Goal: Check status

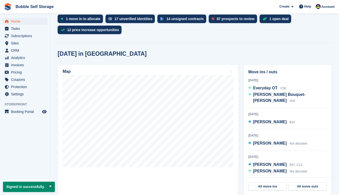
scroll to position [109, 0]
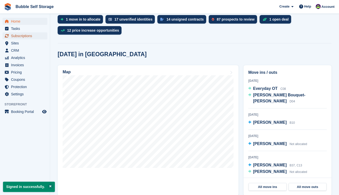
click at [27, 37] on span "Subscriptions" at bounding box center [26, 35] width 30 height 7
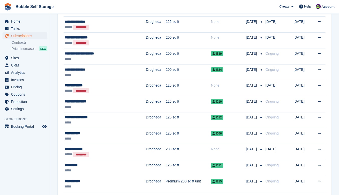
scroll to position [450, 0]
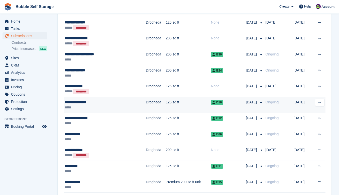
click at [93, 104] on div "**********" at bounding box center [96, 102] width 63 height 5
